Goal: Task Accomplishment & Management: Manage account settings

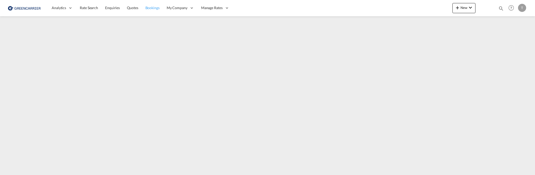
click at [150, 9] on span "Bookings" at bounding box center [152, 8] width 14 height 4
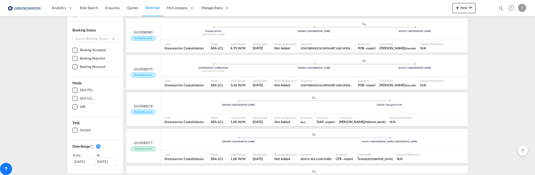
scroll to position [25, 0]
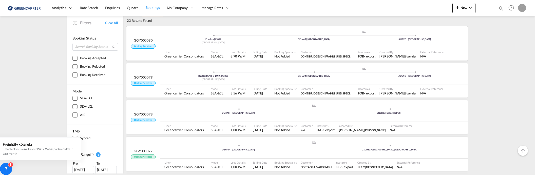
click at [146, 46] on span "Booking Received" at bounding box center [143, 46] width 24 height 5
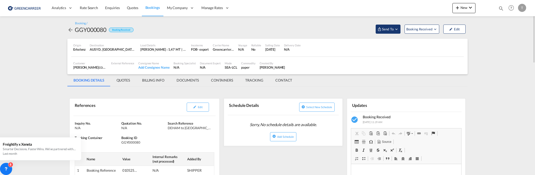
click at [396, 29] on md-icon "Open demo menu" at bounding box center [396, 29] width 5 height 5
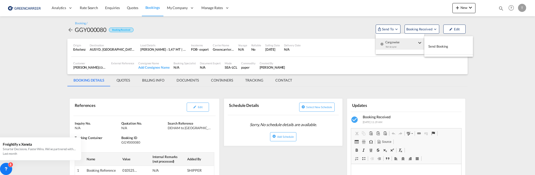
click at [437, 46] on span "Send Booking" at bounding box center [438, 46] width 20 height 8
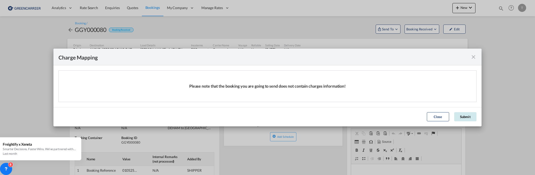
click at [470, 116] on button "Submit" at bounding box center [465, 116] width 22 height 9
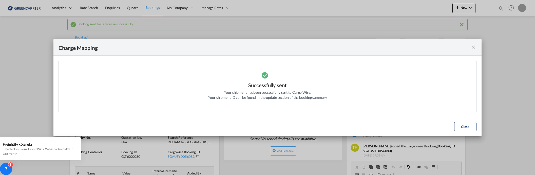
click at [464, 128] on button "Close" at bounding box center [465, 126] width 22 height 9
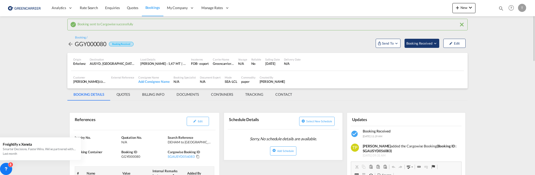
click at [435, 42] on md-icon "Open demo menu" at bounding box center [435, 43] width 5 height 5
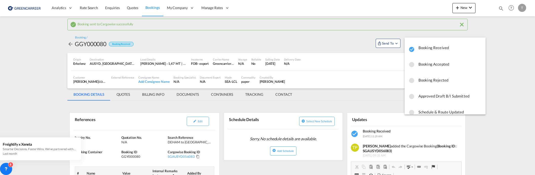
click at [443, 64] on span "Booking Accepted" at bounding box center [449, 64] width 63 height 9
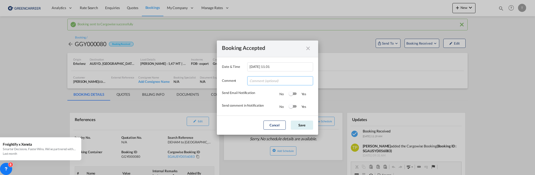
click at [259, 81] on input "Date & ..." at bounding box center [280, 80] width 66 height 9
type input "[PERSON_NAME] [PERSON_NAME]"
click at [308, 126] on button "Save" at bounding box center [302, 125] width 22 height 9
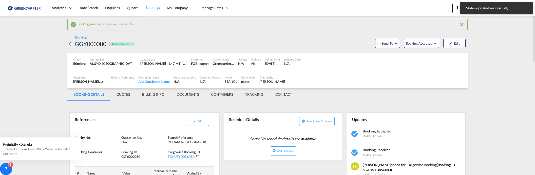
click at [70, 44] on md-icon "icon-arrow-left" at bounding box center [70, 44] width 6 height 6
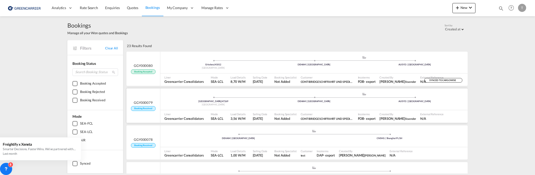
click at [155, 103] on div "GGY000079 Booking Received" at bounding box center [143, 105] width 34 height 34
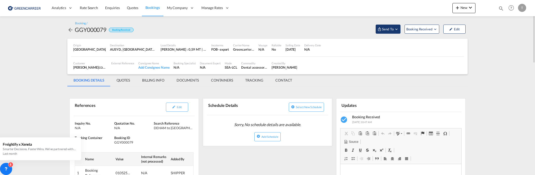
click at [395, 28] on md-icon "Open demo menu" at bounding box center [396, 29] width 5 height 5
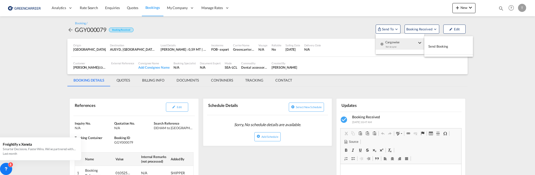
click at [441, 44] on span "Send Booking" at bounding box center [438, 46] width 20 height 8
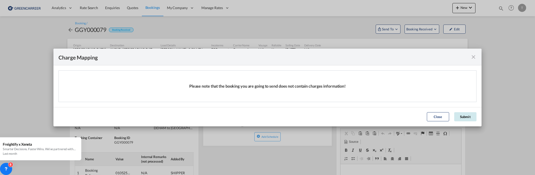
click at [470, 116] on button "Submit" at bounding box center [465, 116] width 22 height 9
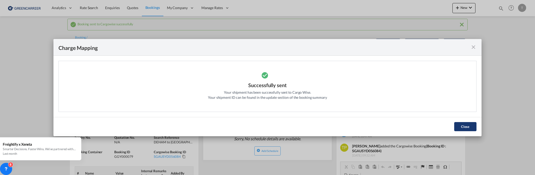
click at [468, 127] on button "Close" at bounding box center [465, 126] width 22 height 9
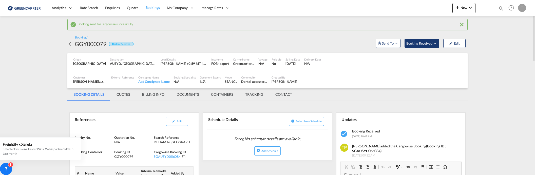
click at [431, 44] on span "Booking Received" at bounding box center [419, 43] width 27 height 5
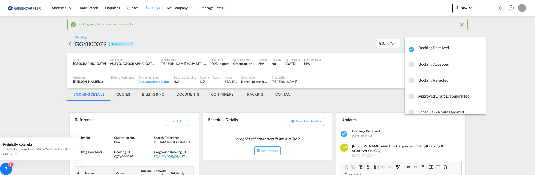
click at [428, 64] on span "Booking Accepted" at bounding box center [449, 64] width 63 height 9
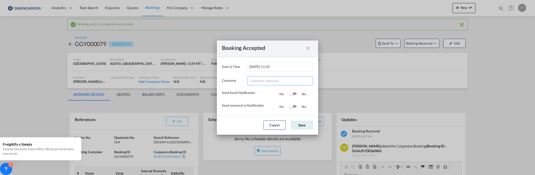
click at [274, 79] on input "Date & ..." at bounding box center [280, 80] width 66 height 9
click at [250, 81] on input "[PERSON_NAME] CW" at bounding box center [280, 80] width 66 height 9
type input "[PERSON_NAME] [PERSON_NAME]"
click at [299, 126] on button "Save" at bounding box center [302, 125] width 22 height 9
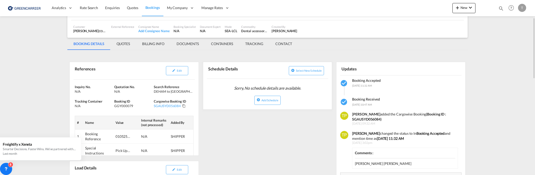
scroll to position [76, 0]
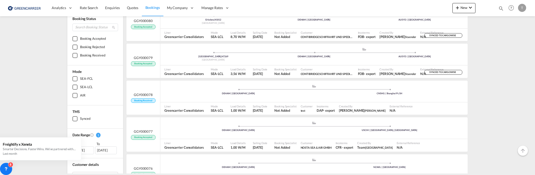
scroll to position [51, 0]
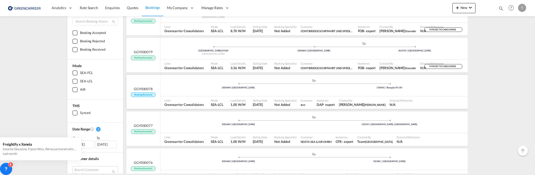
click at [239, 88] on div "DEHAM | [GEOGRAPHIC_DATA]" at bounding box center [238, 87] width 151 height 3
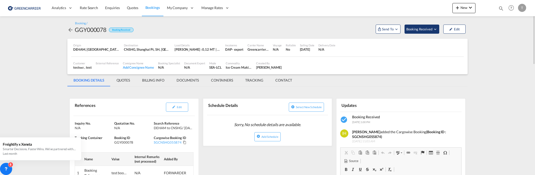
click at [434, 29] on md-icon "Open demo menu" at bounding box center [435, 29] width 5 height 5
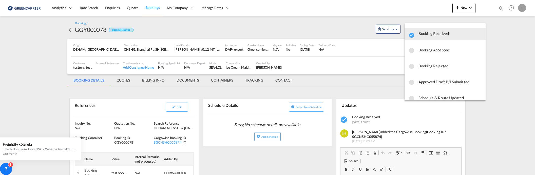
click at [430, 66] on span "Booking Rejected" at bounding box center [449, 65] width 63 height 9
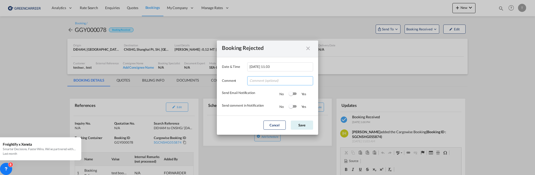
click at [273, 80] on input "Date & ..." at bounding box center [280, 80] width 66 height 9
type input "Test"
click at [300, 130] on md-dialog-actions "Cancel Save" at bounding box center [267, 125] width 101 height 19
click at [298, 127] on button "Save" at bounding box center [302, 125] width 22 height 9
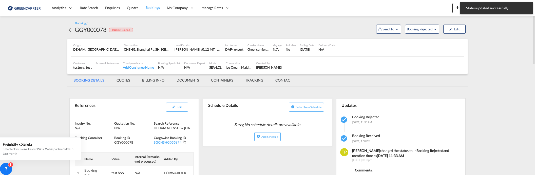
click at [71, 29] on md-icon "icon-arrow-left" at bounding box center [70, 30] width 6 height 6
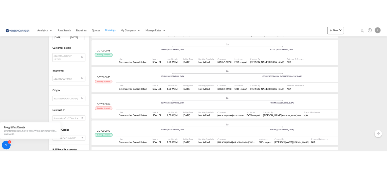
scroll to position [177, 0]
